Goal: Navigation & Orientation: Find specific page/section

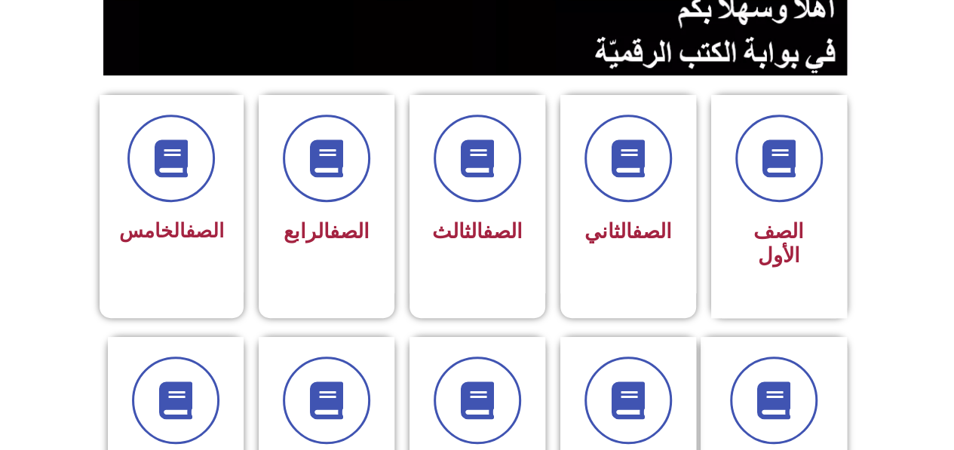
scroll to position [338, 0]
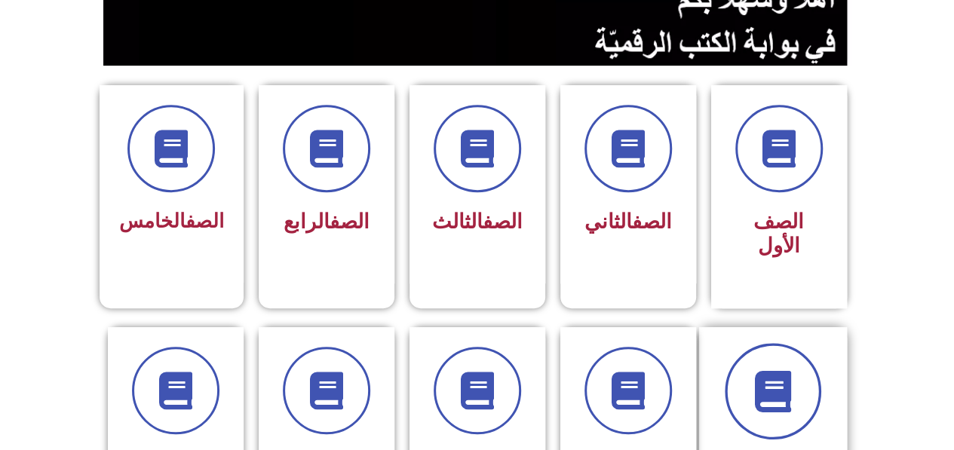
click at [804, 381] on span at bounding box center [773, 391] width 97 height 97
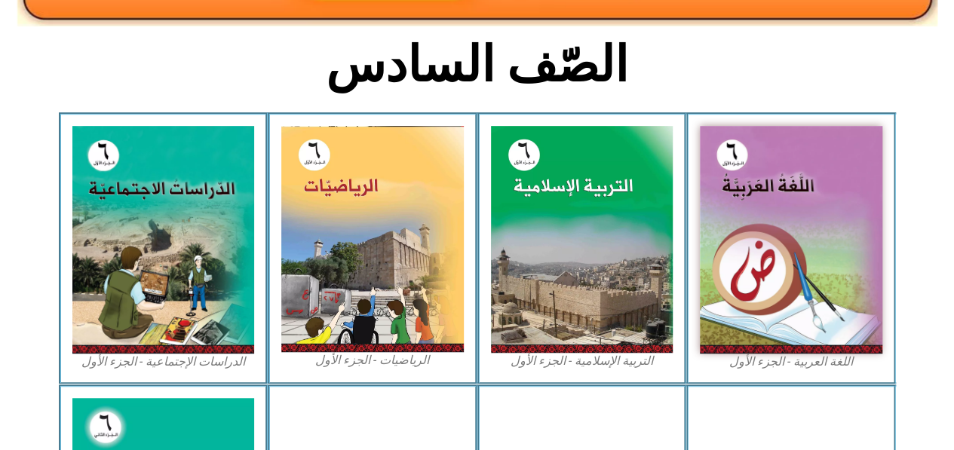
scroll to position [401, 0]
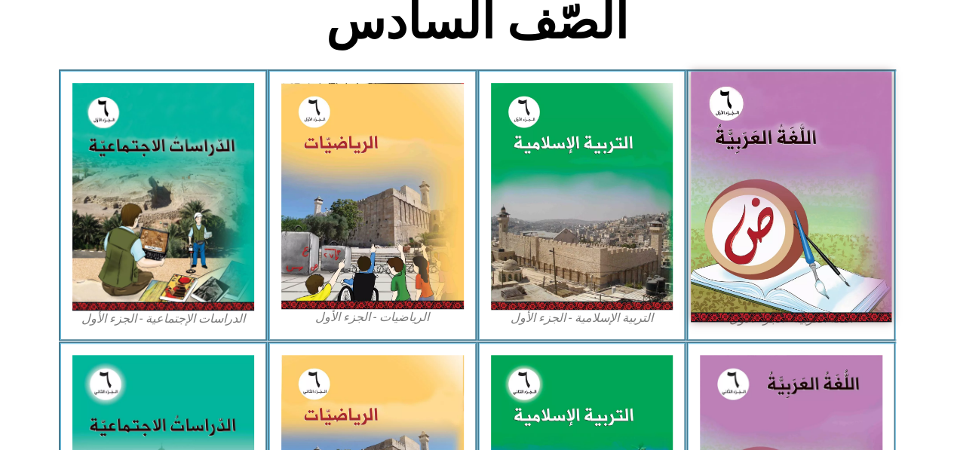
click at [776, 222] on img at bounding box center [791, 197] width 201 height 251
click at [780, 144] on img at bounding box center [791, 197] width 201 height 251
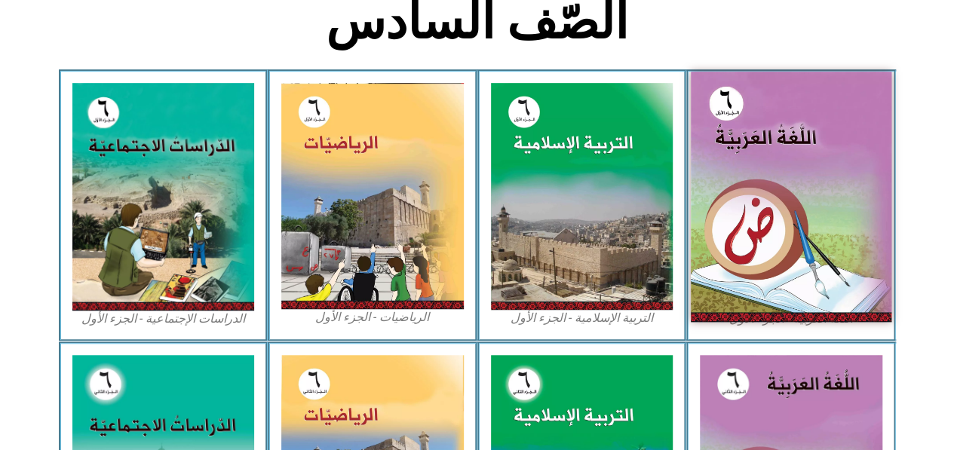
click at [726, 128] on img at bounding box center [791, 197] width 201 height 251
click at [827, 226] on img at bounding box center [791, 197] width 201 height 251
